Goal: Information Seeking & Learning: Learn about a topic

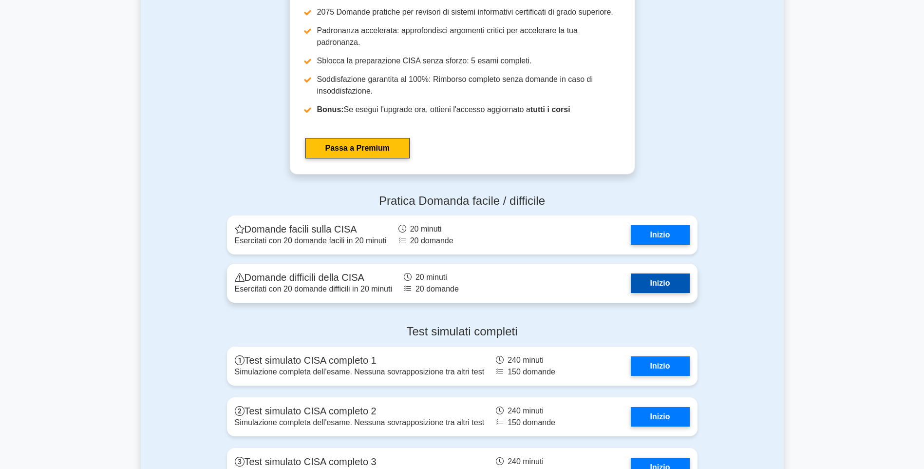
scroll to position [1218, 0]
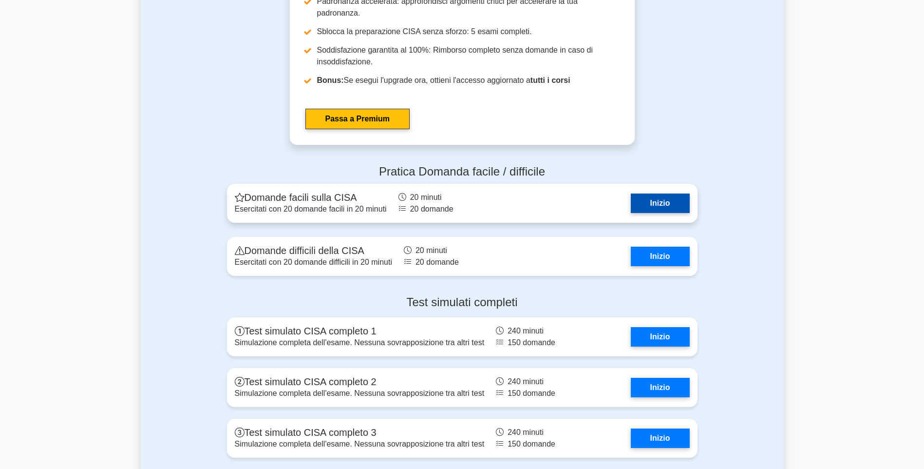
click at [648, 205] on link "Inizio" at bounding box center [660, 202] width 59 height 19
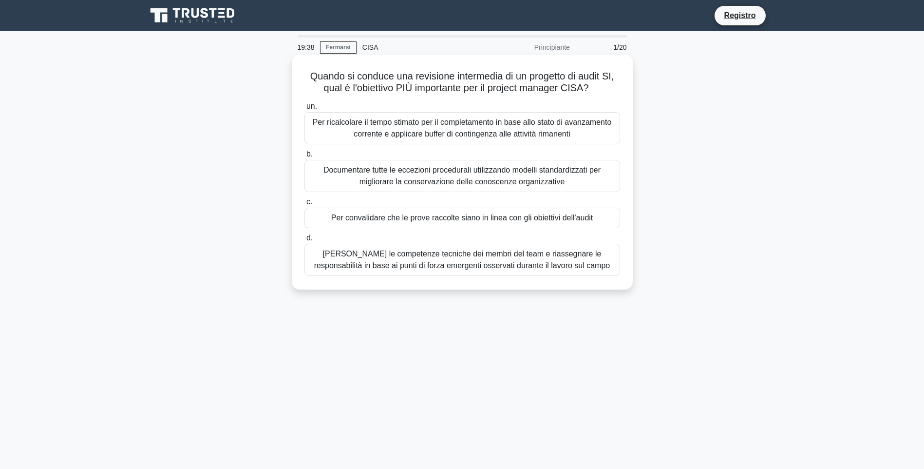
click at [428, 176] on div "Documentare tutte le eccezioni procedurali utilizzando modelli standardizzati p…" at bounding box center [462, 176] width 316 height 32
click at [304, 157] on input "b. Documentare tutte le eccezioni procedurali utilizzando modelli standardizzat…" at bounding box center [304, 154] width 0 height 6
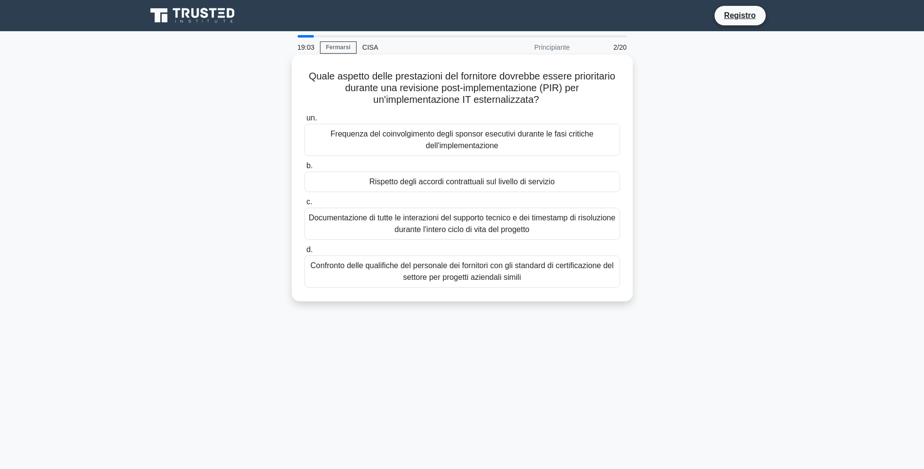
click at [423, 224] on div "Documentazione di tutte le interazioni del supporto tecnico e dei timestamp di …" at bounding box center [462, 224] width 316 height 32
click at [304, 205] on input "c. Documentazione di tutte le interazioni del supporto tecnico e dei timestamp …" at bounding box center [304, 202] width 0 height 6
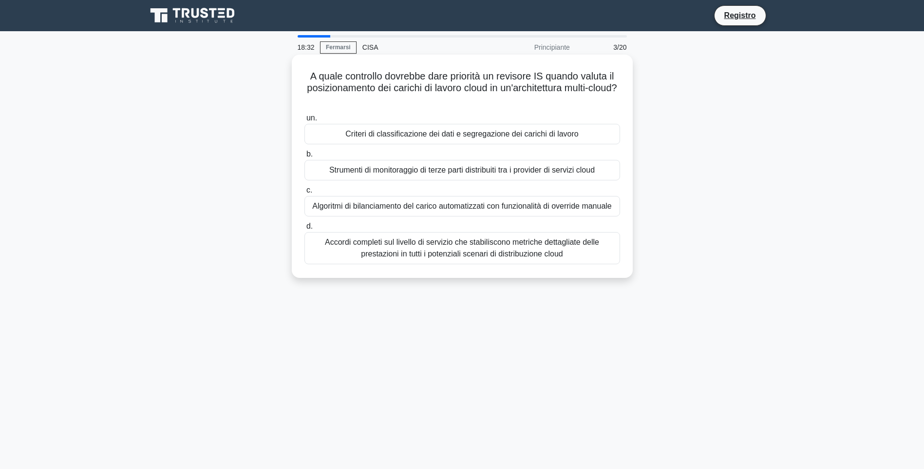
click at [453, 253] on div "Accordi completi sul livello di servizio che stabiliscono metriche dettagliate …" at bounding box center [462, 248] width 316 height 32
click at [304, 229] on input "d. Accordi completi sul livello di servizio che stabiliscono metriche dettaglia…" at bounding box center [304, 226] width 0 height 6
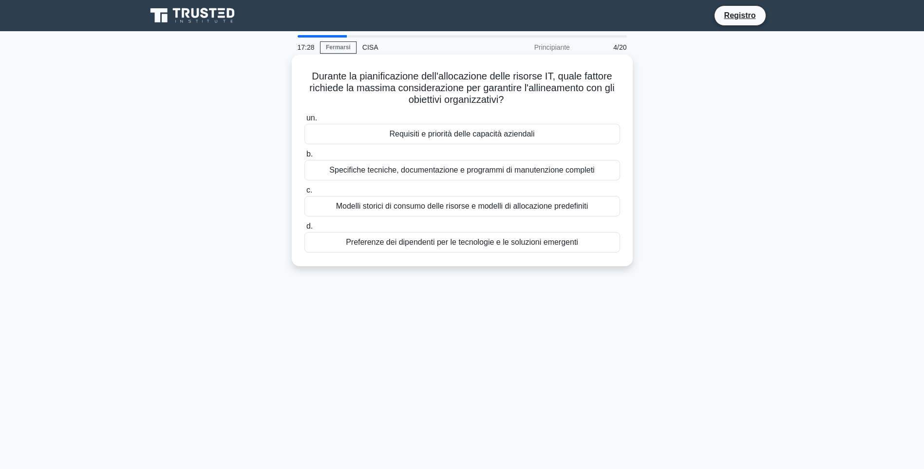
click at [504, 139] on div "Requisiti e priorità delle capacità aziendali" at bounding box center [462, 134] width 316 height 20
click at [304, 121] on input "un. Requisiti e priorità delle capacità aziendali" at bounding box center [304, 118] width 0 height 6
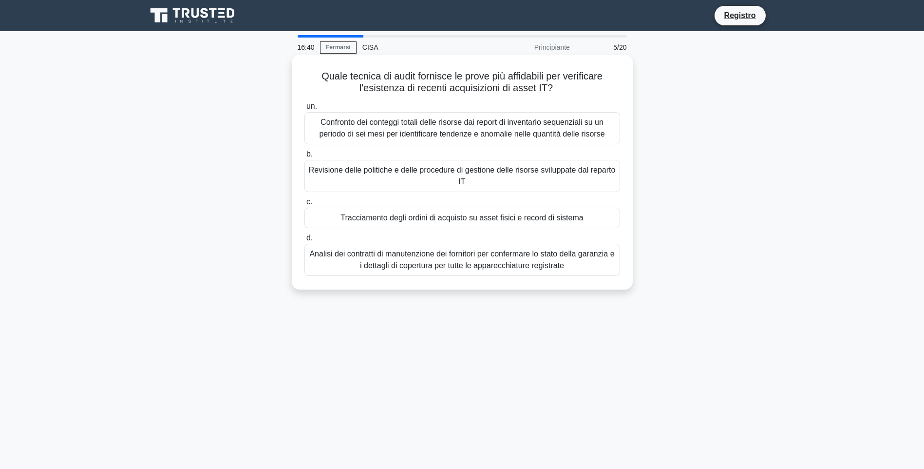
click at [378, 219] on div "Tracciamento degli ordini di acquisto su asset fisici e record di sistema" at bounding box center [462, 218] width 316 height 20
click at [304, 205] on input "c. Tracciamento degli ordini di acquisto su asset fisici e record di sistema" at bounding box center [304, 202] width 0 height 6
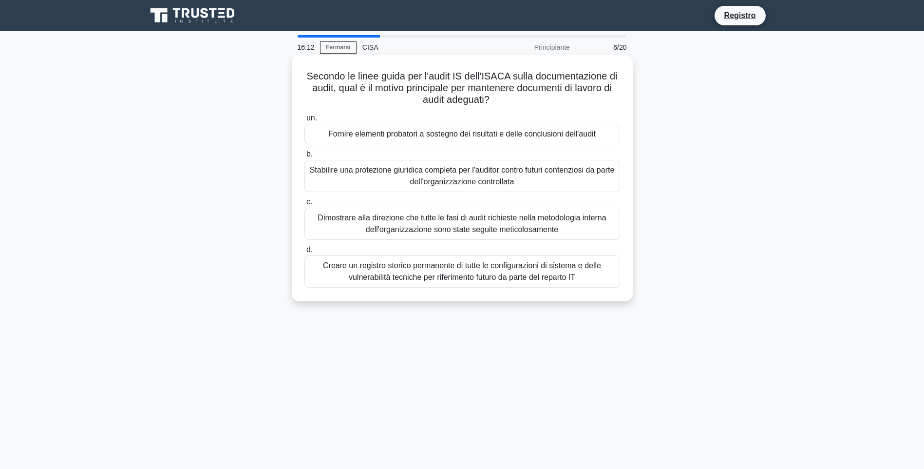
click at [481, 136] on div "Fornire elementi probatori a sostegno dei risultati e delle conclusioni dell'au…" at bounding box center [462, 134] width 316 height 20
click at [304, 121] on input "un. Fornire elementi probatori a sostegno dei risultati e delle conclusioni del…" at bounding box center [304, 118] width 0 height 6
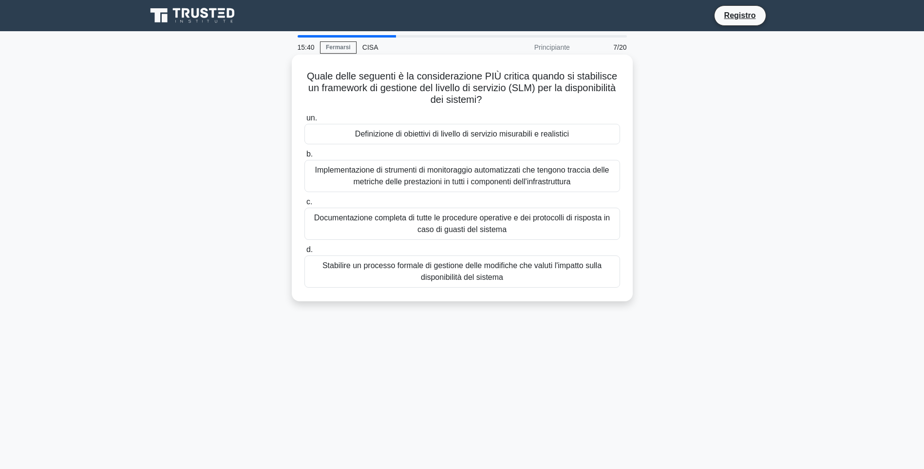
click at [482, 227] on div "Documentazione completa di tutte le procedure operative e dei protocolli di ris…" at bounding box center [462, 224] width 316 height 32
click at [304, 205] on input "c. Documentazione completa di tutte le procedure operative e dei protocolli di …" at bounding box center [304, 202] width 0 height 6
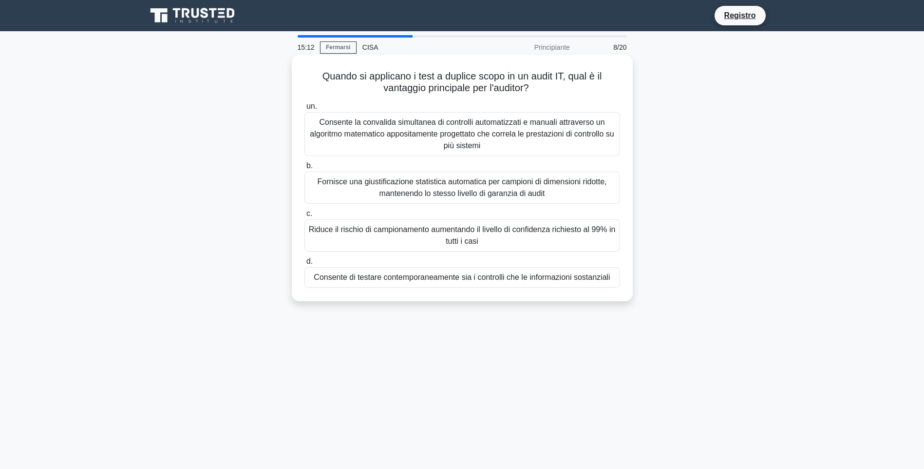
click at [531, 139] on div "Consente la convalida simultanea di controlli automatizzati e manuali attravers…" at bounding box center [462, 134] width 316 height 44
click at [304, 110] on input "un. Consente la convalida simultanea di controlli automatizzati e manuali attra…" at bounding box center [304, 106] width 0 height 6
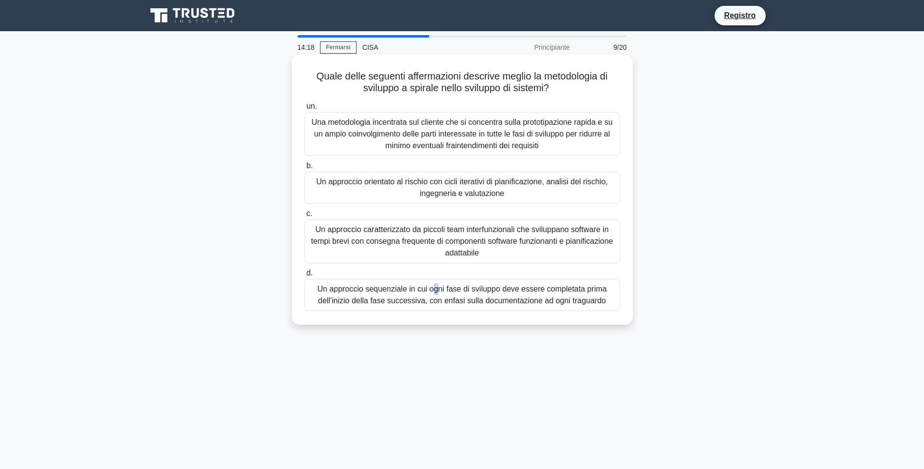
click at [432, 294] on div "Un approccio sequenziale in cui ogni fase di sviluppo deve essere completata pr…" at bounding box center [462, 295] width 316 height 32
drag, startPoint x: 432, startPoint y: 294, endPoint x: 485, endPoint y: 305, distance: 53.7
click at [485, 305] on div "Un approccio sequenziale in cui ogni fase di sviluppo deve essere completata pr…" at bounding box center [462, 295] width 316 height 32
click at [410, 299] on div "Un approccio sequenziale in cui ogni fase di sviluppo deve essere completata pr…" at bounding box center [462, 295] width 316 height 32
drag, startPoint x: 410, startPoint y: 299, endPoint x: 382, endPoint y: 294, distance: 28.7
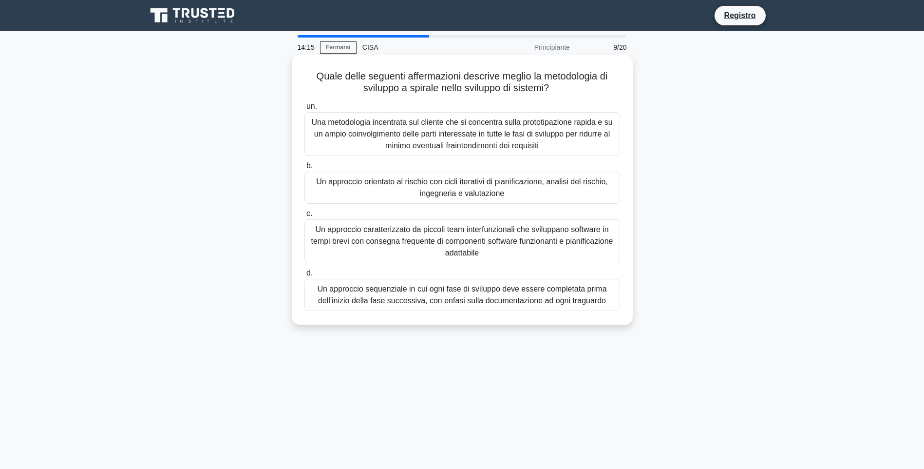
click at [382, 294] on div "Un approccio sequenziale in cui ogni fase di sviluppo deve essere completata pr…" at bounding box center [462, 295] width 316 height 32
click at [304, 276] on input "d. Un approccio sequenziale in cui ogni fase di sviluppo deve essere completata…" at bounding box center [304, 273] width 0 height 6
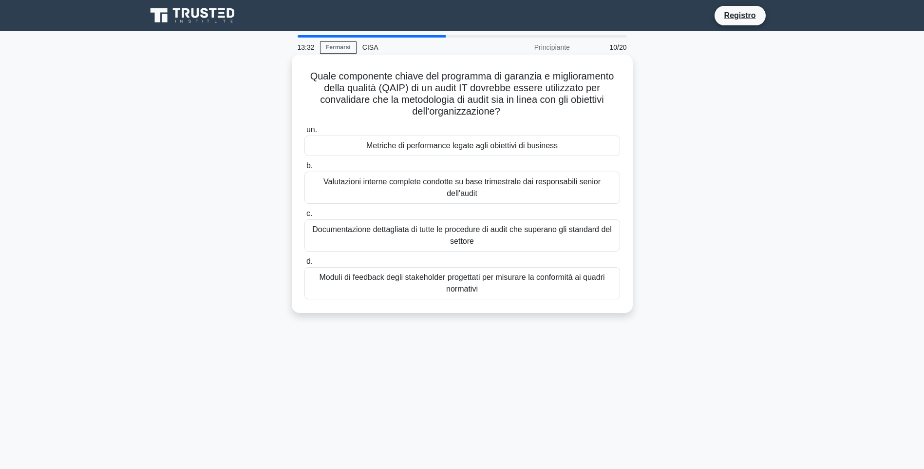
click at [476, 149] on div "Metriche di performance legate agli obiettivi di business" at bounding box center [462, 145] width 316 height 20
click at [304, 133] on input "un. Metriche di performance legate agli obiettivi di business" at bounding box center [304, 130] width 0 height 6
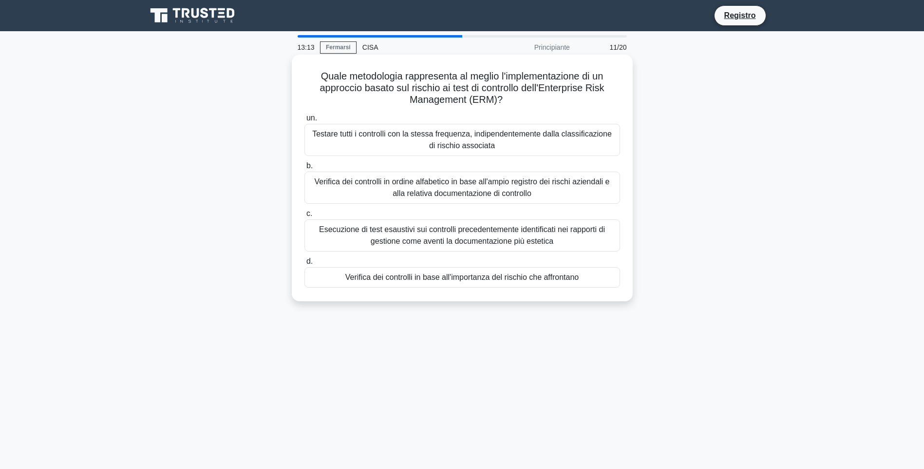
click at [483, 281] on div "Verifica dei controlli in base all'importanza del rischio che affrontano" at bounding box center [462, 277] width 316 height 20
click at [304, 265] on input "d. Verifica dei controlli in base all'importanza del rischio che affrontano" at bounding box center [304, 261] width 0 height 6
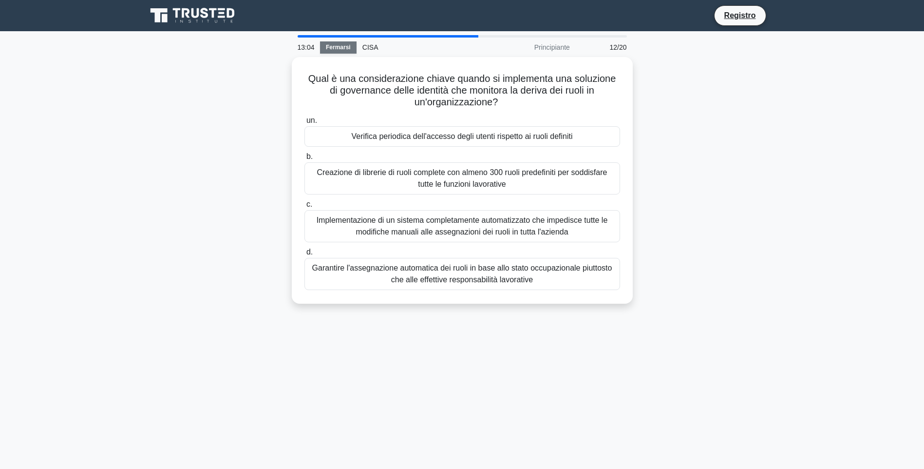
click at [328, 50] on link "Fermarsi" at bounding box center [338, 47] width 37 height 12
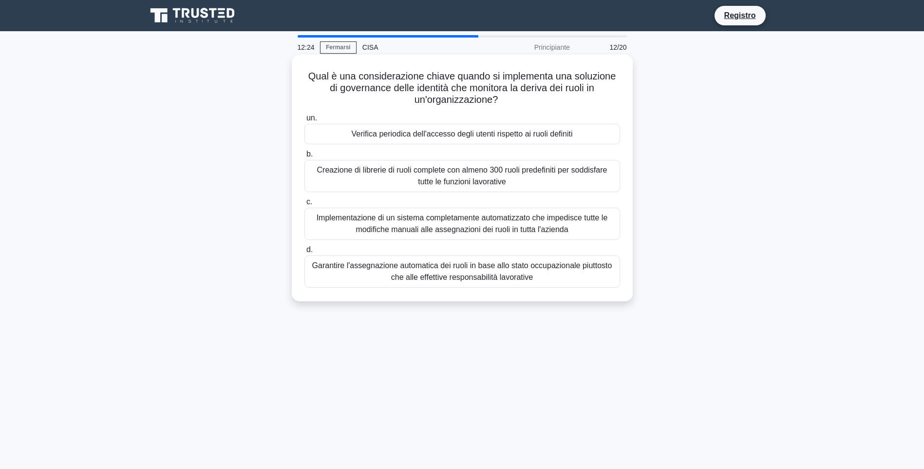
click at [486, 225] on div "Implementazione di un sistema completamente automatizzato che impedisce tutte l…" at bounding box center [462, 224] width 316 height 32
click at [304, 205] on input "c. Implementazione di un sistema completamente automatizzato che impedisce tutt…" at bounding box center [304, 202] width 0 height 6
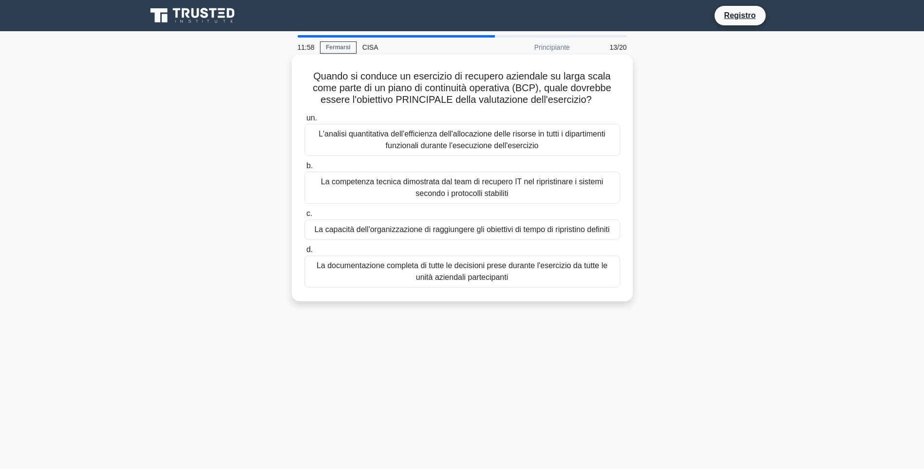
click at [418, 228] on div "La capacità dell'organizzazione di raggiungere gli obiettivi di tempo di ripris…" at bounding box center [462, 229] width 316 height 20
click at [304, 217] on input "c. La capacità dell'organizzazione di raggiungere gli obiettivi di tempo di rip…" at bounding box center [304, 213] width 0 height 6
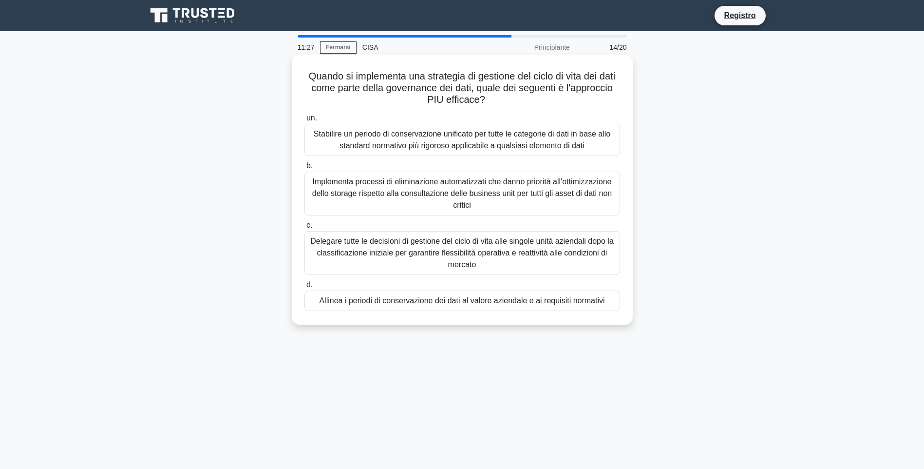
click at [490, 145] on div "Stabilire un periodo di conservazione unificato per tutte le categorie di dati …" at bounding box center [462, 140] width 316 height 32
click at [304, 121] on input "un. Stabilire un periodo di conservazione unificato per tutte le categorie di d…" at bounding box center [304, 118] width 0 height 6
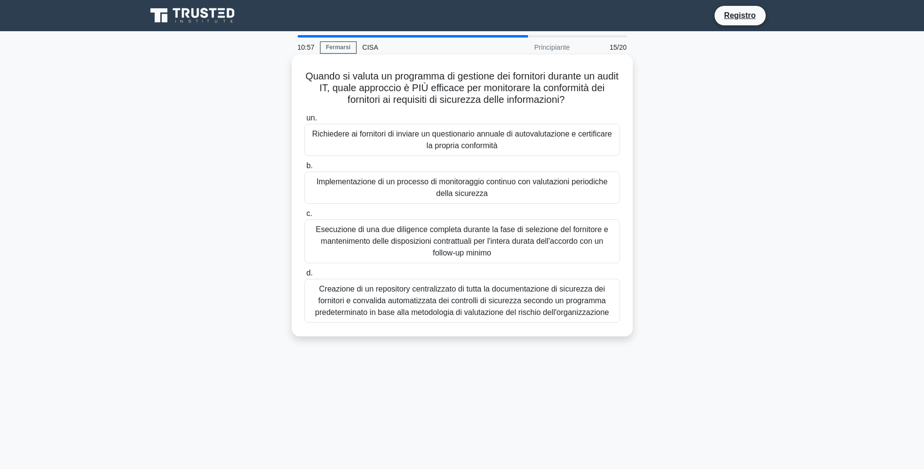
click at [479, 236] on div "Esecuzione di una due diligence completa durante la fase di selezione del forni…" at bounding box center [462, 241] width 316 height 44
click at [304, 217] on input "c. Esecuzione di una due diligence completa durante la fase di selezione del fo…" at bounding box center [304, 213] width 0 height 6
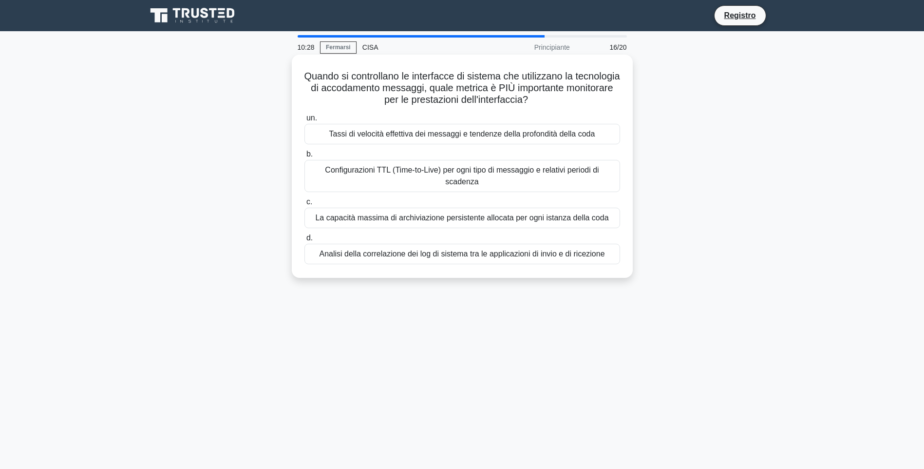
click at [457, 135] on div "Tassi di velocità effettiva dei messaggi e tendenze della profondità della coda" at bounding box center [462, 134] width 316 height 20
click at [304, 121] on input "un. Tassi di velocità effettiva dei messaggi e tendenze della profondità della …" at bounding box center [304, 118] width 0 height 6
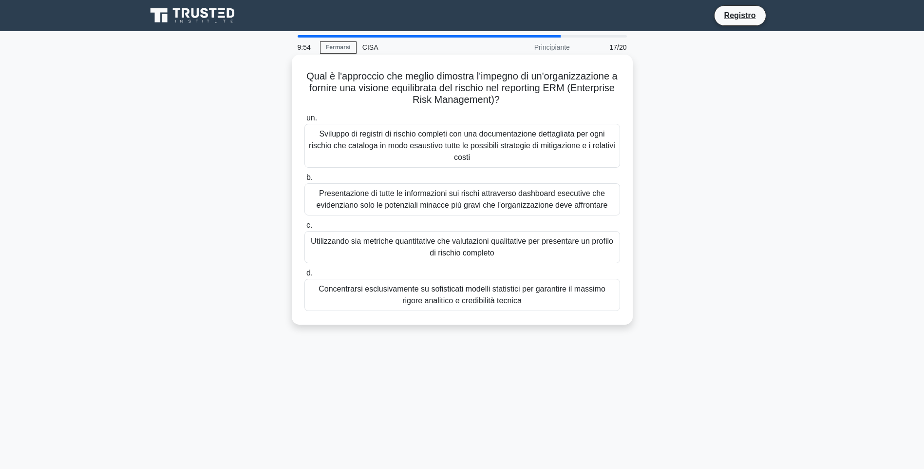
click at [430, 146] on div "Sviluppo di registri di rischio completi con una documentazione dettagliata per…" at bounding box center [462, 146] width 316 height 44
click at [304, 121] on input "un. Sviluppo di registri di rischio completi con una documentazione dettagliata…" at bounding box center [304, 118] width 0 height 6
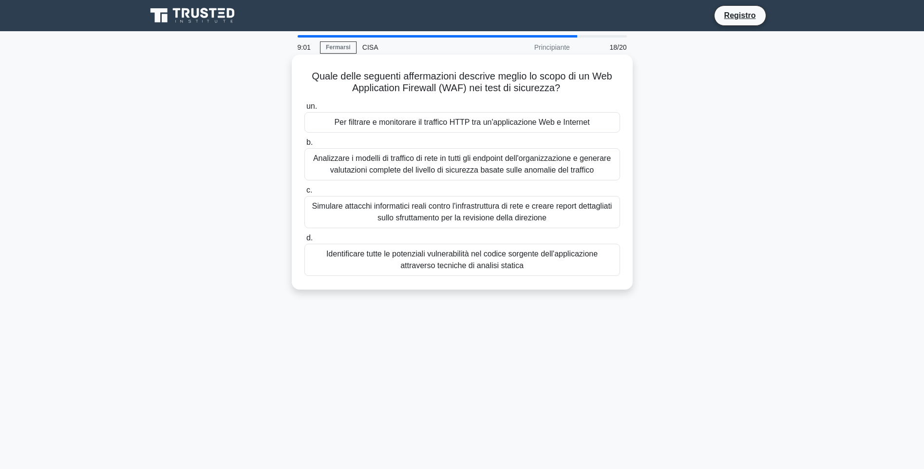
click at [482, 123] on div "Per filtrare e monitorare il traffico HTTP tra un'applicazione Web e Internet" at bounding box center [462, 122] width 316 height 20
click at [304, 110] on input "un. Per filtrare e monitorare il traffico HTTP tra un'applicazione Web e Intern…" at bounding box center [304, 106] width 0 height 6
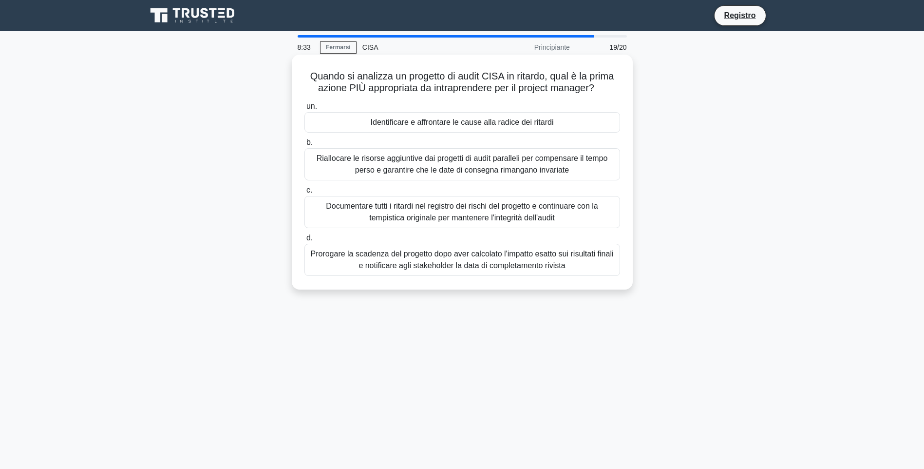
click at [468, 216] on div "Documentare tutti i ritardi nel registro dei rischi del progetto e continuare c…" at bounding box center [462, 212] width 316 height 32
click at [304, 193] on input "c. Documentare tutti i ritardi nel registro dei rischi del progetto e continuar…" at bounding box center [304, 190] width 0 height 6
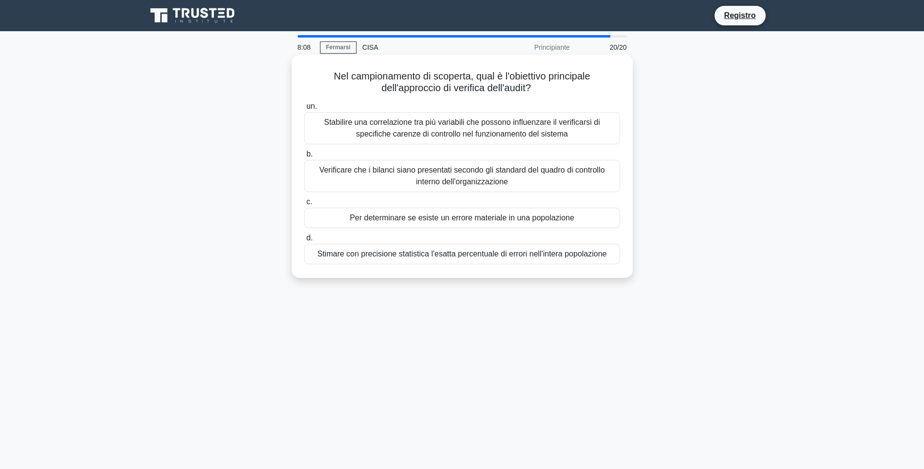
click at [467, 132] on div "Stabilire una correlazione tra più variabili che possono influenzare il verific…" at bounding box center [462, 128] width 316 height 32
click at [304, 110] on input "un. Stabilire una correlazione tra più variabili che possono influenzare il ver…" at bounding box center [304, 106] width 0 height 6
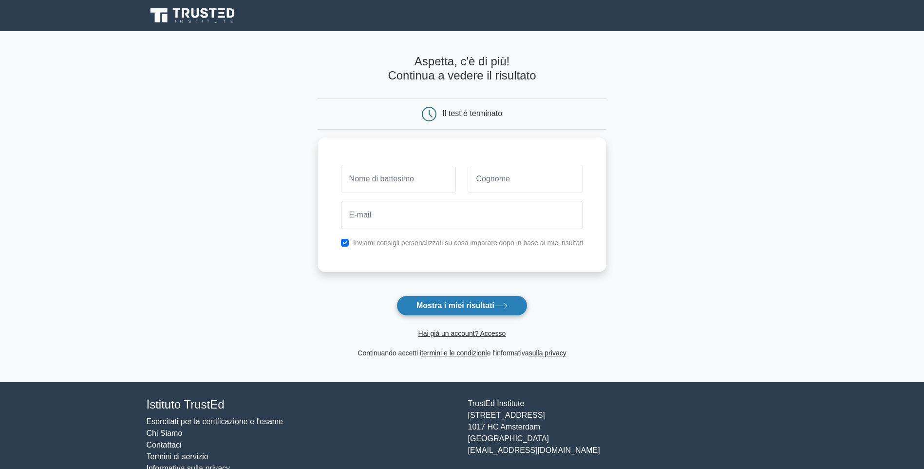
click at [460, 304] on font "Mostra i miei risultati" at bounding box center [456, 305] width 78 height 8
click at [425, 180] on input "text" at bounding box center [398, 176] width 115 height 28
type input "alessia"
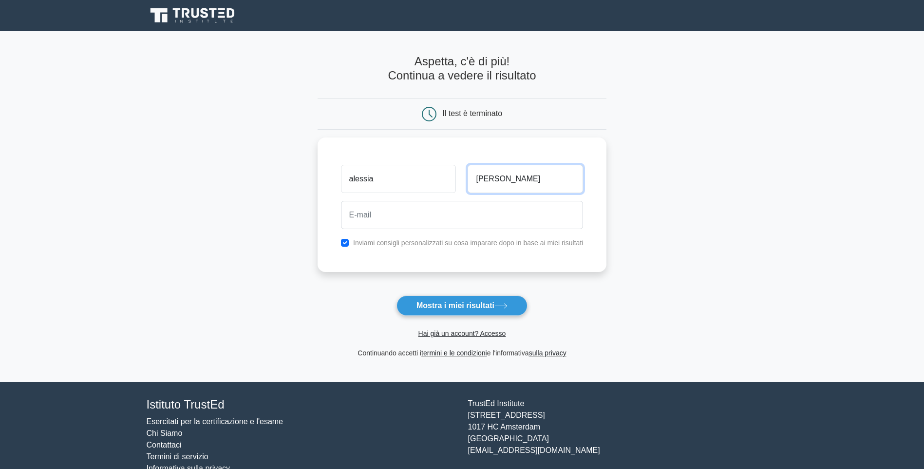
type input "falleroni"
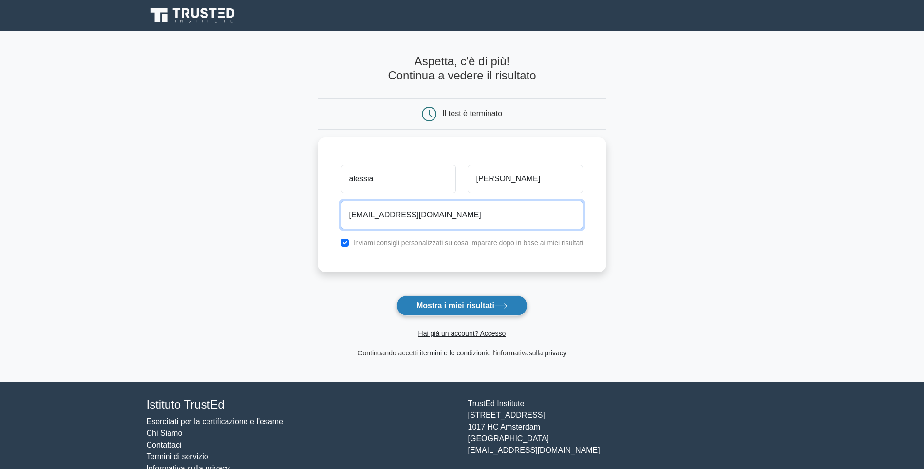
type input "f.alessia80@gmail.com"
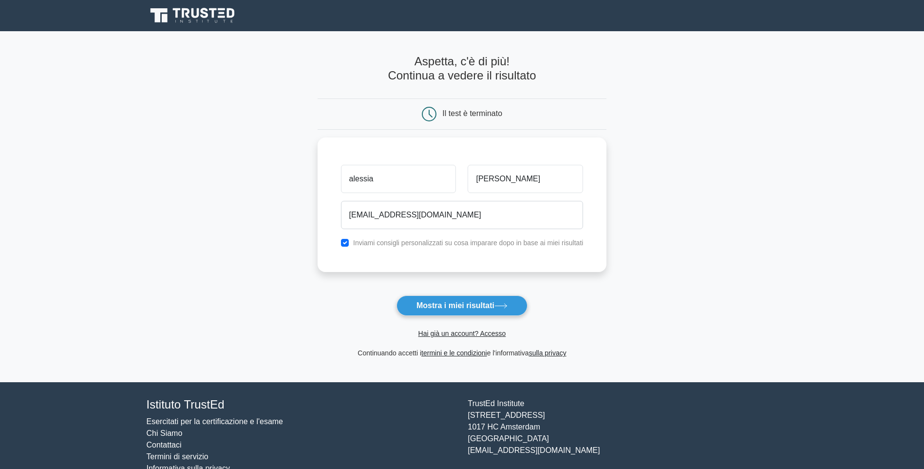
drag, startPoint x: 442, startPoint y: 304, endPoint x: 446, endPoint y: 301, distance: 5.6
click at [444, 304] on font "Mostra i miei risultati" at bounding box center [456, 305] width 78 height 8
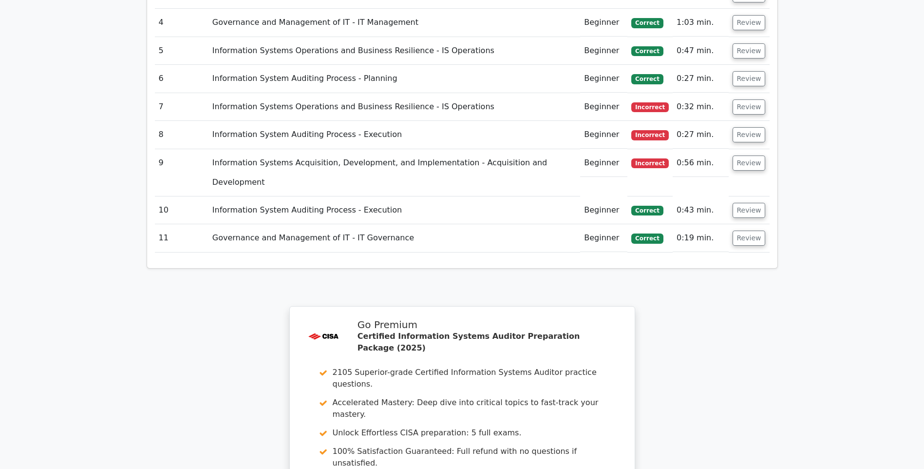
scroll to position [1608, 0]
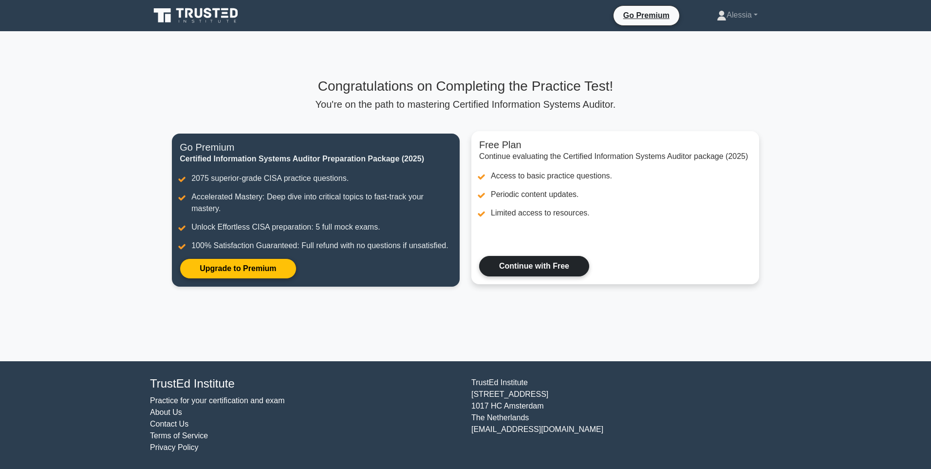
click at [529, 270] on link "Continue with Free" at bounding box center [534, 266] width 110 height 20
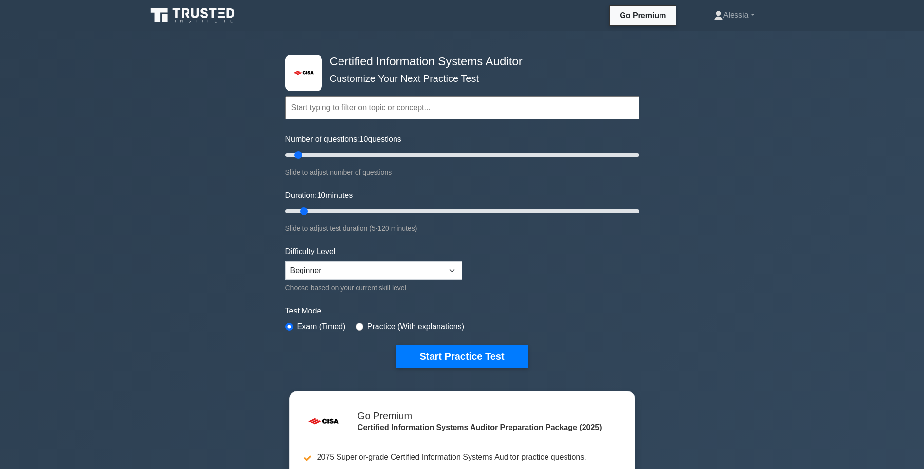
click at [393, 61] on h4 "Certified Information Systems Auditor" at bounding box center [458, 62] width 265 height 14
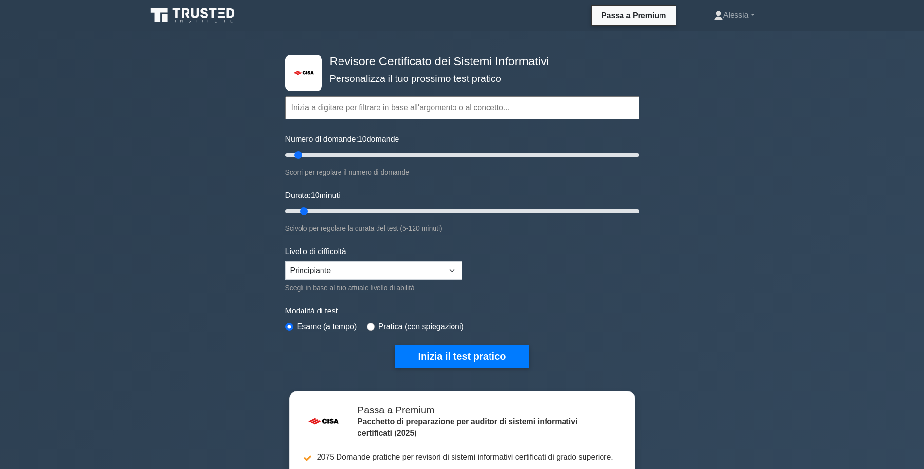
click at [196, 20] on icon at bounding box center [194, 15] width 94 height 19
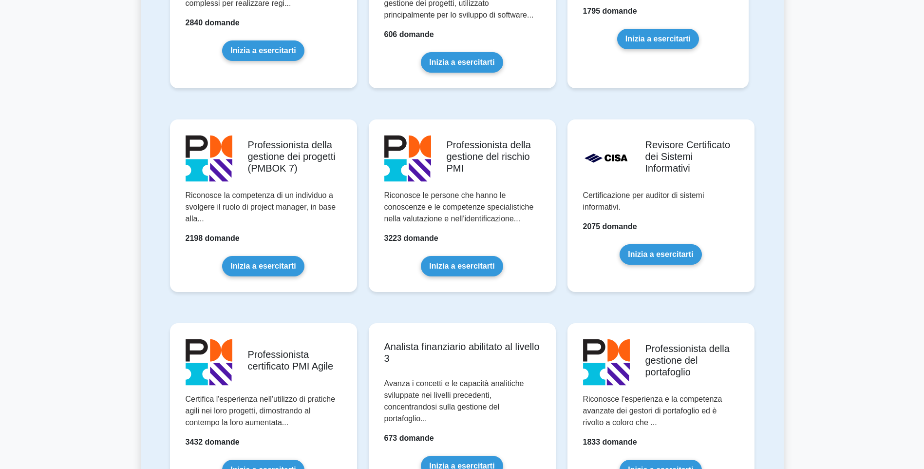
scroll to position [731, 0]
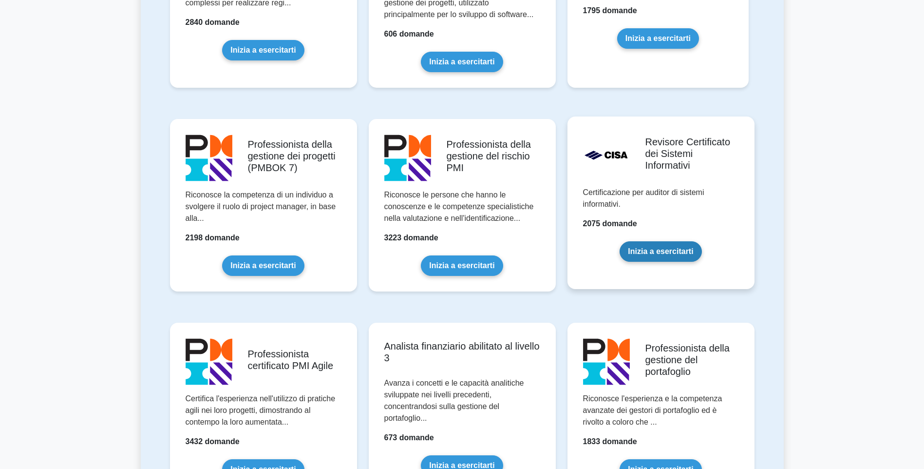
click at [658, 250] on link "Inizia a esercitarti" at bounding box center [661, 251] width 82 height 20
